Goal: Navigation & Orientation: Find specific page/section

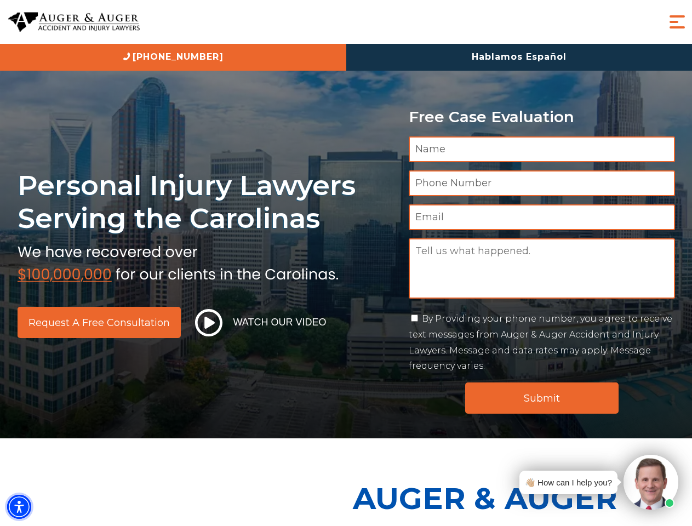
click at [19, 507] on img "Accessibility Menu" at bounding box center [19, 507] width 24 height 24
